Goal: Task Accomplishment & Management: Complete application form

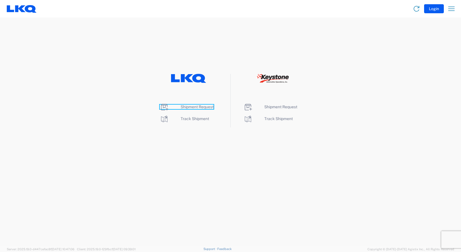
click at [201, 107] on span "Shipment Request" at bounding box center [197, 107] width 33 height 5
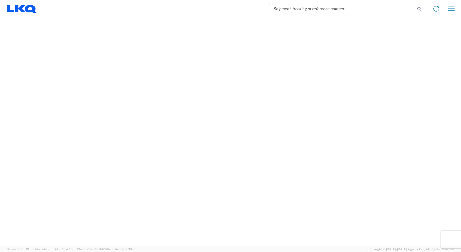
select select "FULL"
select select "LBS"
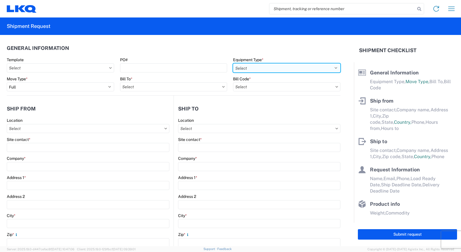
click at [244, 68] on select "Select 53’ Dry Van Flatbed Dropdeck (van) Lowboy (flatbed) Rail" at bounding box center [286, 67] width 107 height 9
select select "STDV"
click at [233, 63] on select "Select 53’ Dry Van Flatbed Dropdeck (van) Lowboy (flatbed) Rail" at bounding box center [286, 67] width 107 height 9
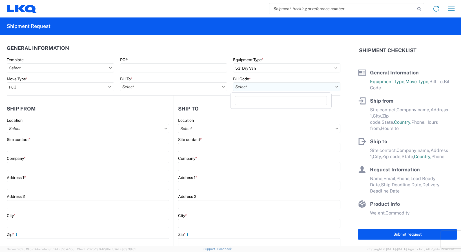
click at [245, 85] on input "text" at bounding box center [286, 86] width 107 height 9
click at [247, 43] on header "General Information" at bounding box center [174, 48] width 334 height 13
